Goal: Task Accomplishment & Management: Use online tool/utility

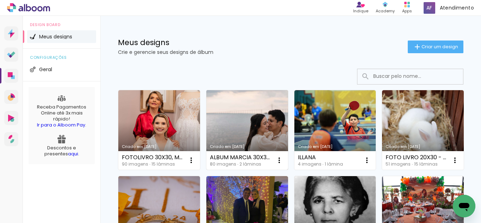
click at [248, 131] on link "Criado em [DATE]" at bounding box center [247, 130] width 82 height 80
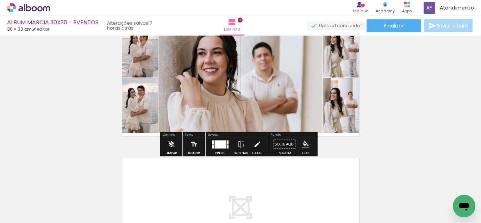
scroll to position [141, 0]
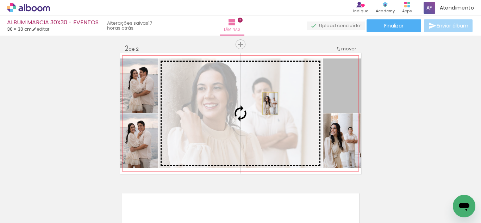
drag, startPoint x: 346, startPoint y: 99, endPoint x: 267, endPoint y: 103, distance: 78.6
click at [0, 0] on slot at bounding box center [0, 0] width 0 height 0
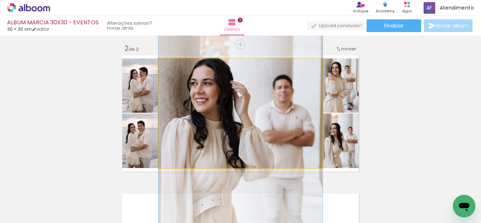
drag, startPoint x: 267, startPoint y: 104, endPoint x: 271, endPoint y: 130, distance: 26.2
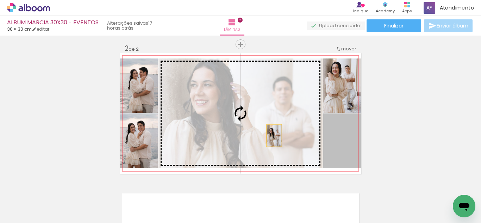
drag, startPoint x: 337, startPoint y: 147, endPoint x: 271, endPoint y: 135, distance: 66.8
click at [0, 0] on slot at bounding box center [0, 0] width 0 height 0
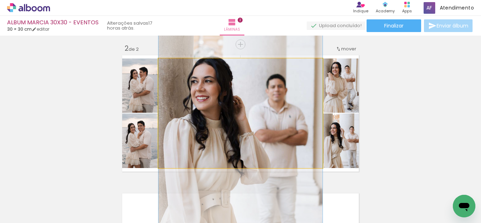
drag, startPoint x: 271, startPoint y: 131, endPoint x: 276, endPoint y: 151, distance: 21.3
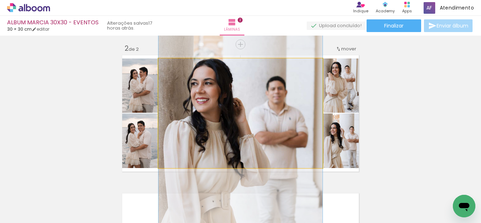
drag, startPoint x: 277, startPoint y: 145, endPoint x: 271, endPoint y: 150, distance: 8.0
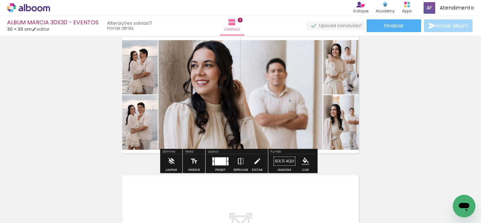
scroll to position [176, 0]
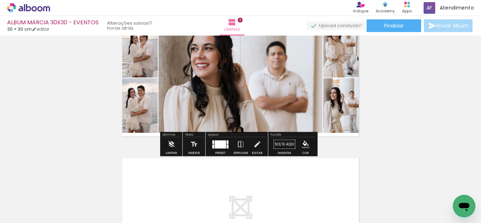
click at [227, 145] on div at bounding box center [228, 146] width 2 height 4
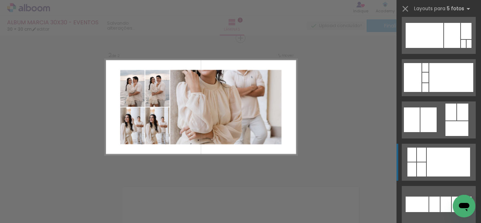
scroll to position [2843, 0]
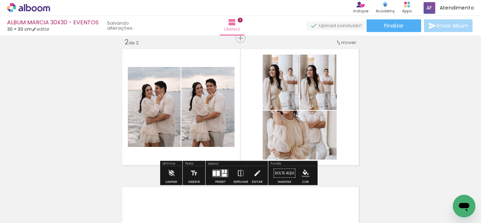
click at [307, 147] on quentale-photo at bounding box center [299, 134] width 74 height 49
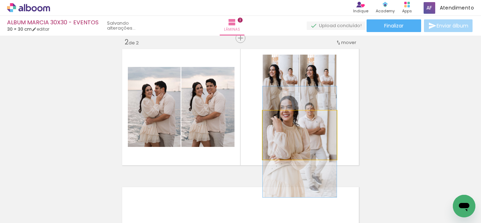
drag, startPoint x: 309, startPoint y: 142, endPoint x: 304, endPoint y: 148, distance: 7.3
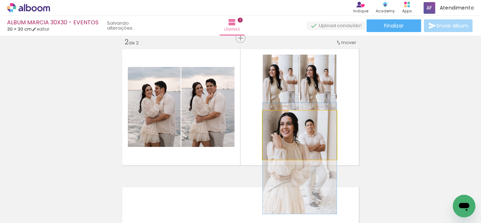
drag, startPoint x: 308, startPoint y: 137, endPoint x: 308, endPoint y: 153, distance: 16.2
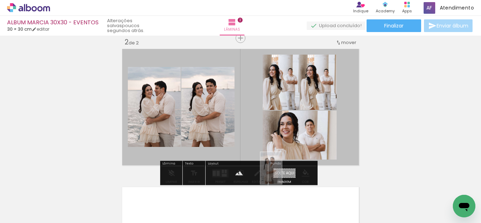
drag, startPoint x: 306, startPoint y: 213, endPoint x: 281, endPoint y: 173, distance: 46.7
click at [281, 173] on quentale-workspace at bounding box center [240, 111] width 481 height 223
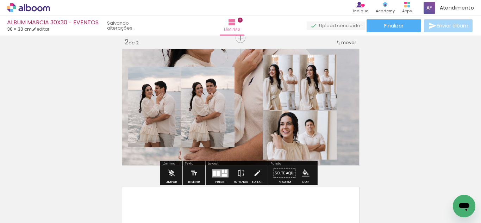
click at [236, 133] on quentale-layouter at bounding box center [240, 107] width 241 height 120
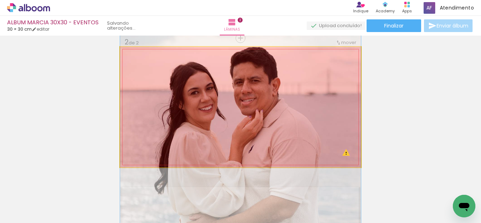
drag, startPoint x: 248, startPoint y: 102, endPoint x: 248, endPoint y: 170, distance: 67.9
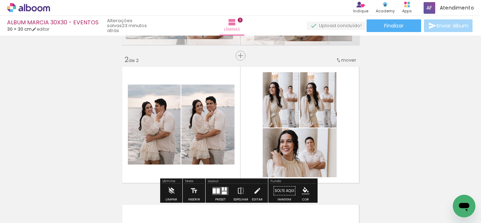
scroll to position [141, 0]
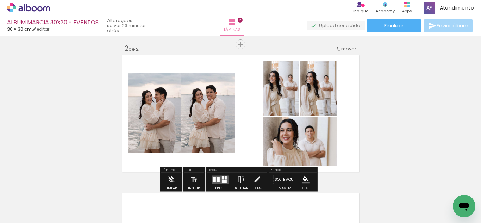
drag, startPoint x: 388, startPoint y: 97, endPoint x: 321, endPoint y: 22, distance: 100.9
click at [387, 97] on div "Inserir lâmina 1 de 2 Inserir lâmina 2 de 2 O Designbox precisará aumentar a su…" at bounding box center [240, 104] width 481 height 414
